Goal: Task Accomplishment & Management: Manage account settings

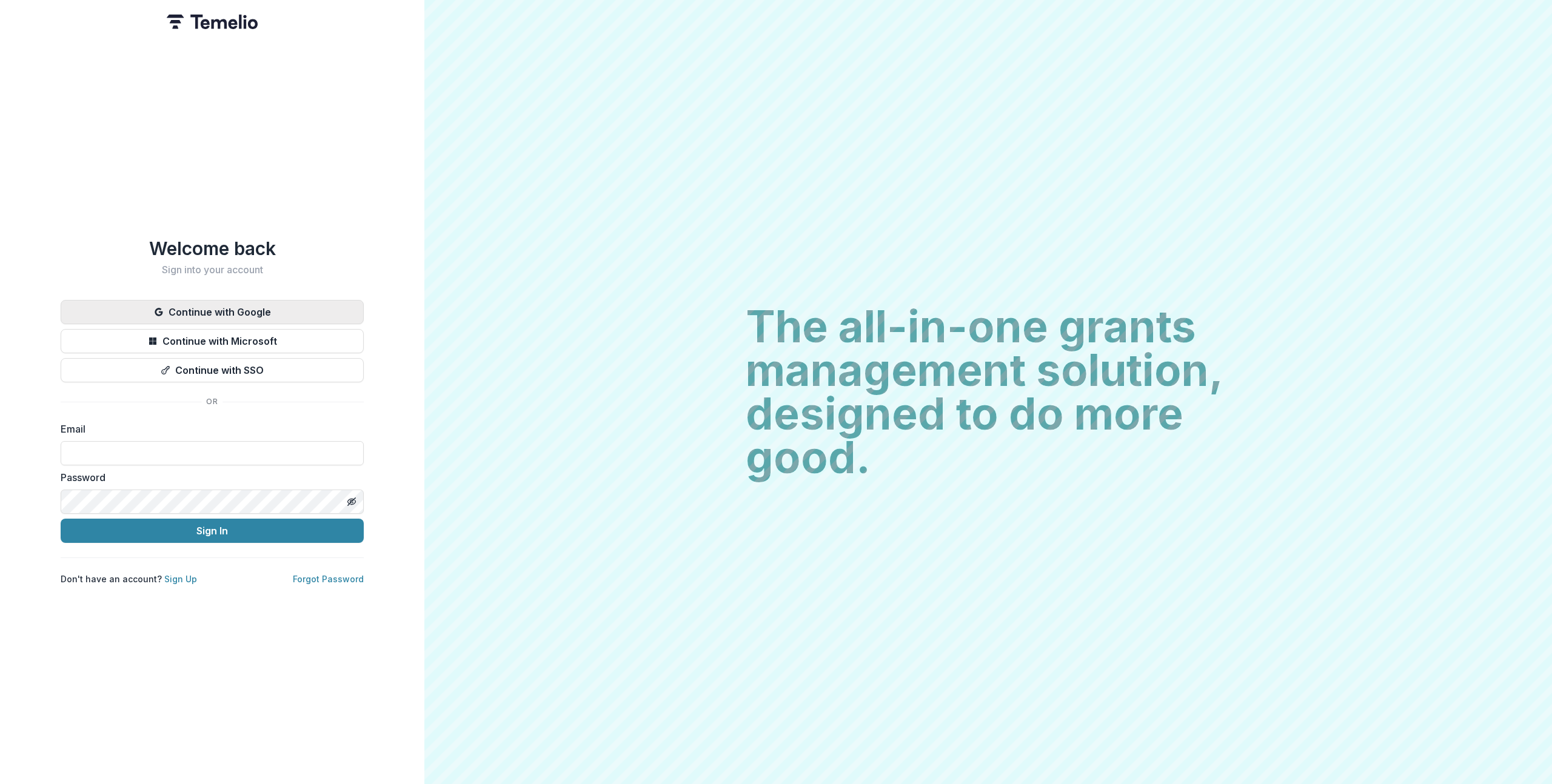
click at [298, 302] on button "Continue with Google" at bounding box center [212, 312] width 303 height 24
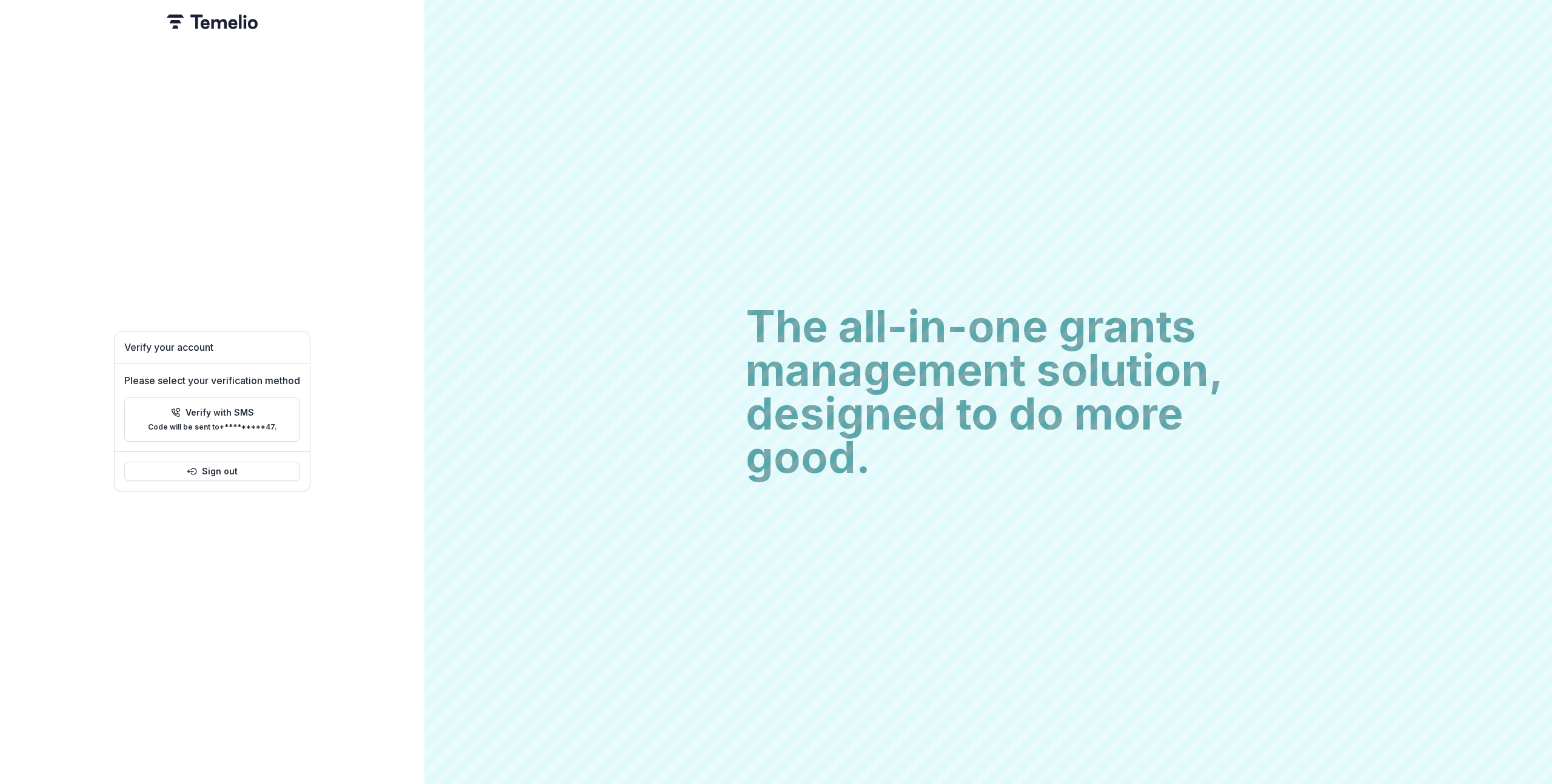
click at [131, 344] on h1 "Verify your account" at bounding box center [212, 347] width 176 height 11
click at [176, 409] on icon "button" at bounding box center [175, 413] width 8 height 8
paste input "******"
type input "*"
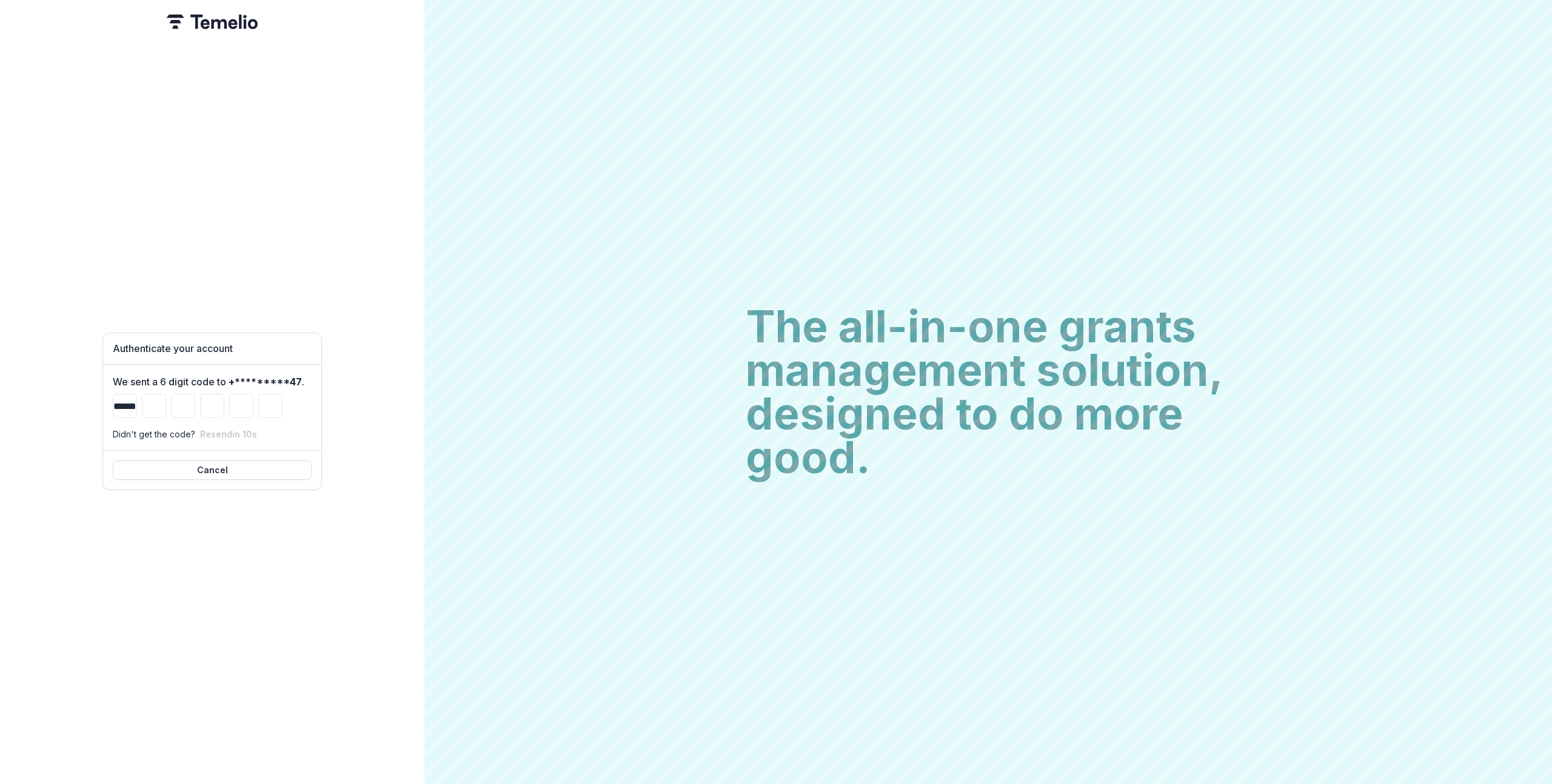
type input "*"
